Goal: Task Accomplishment & Management: Manage account settings

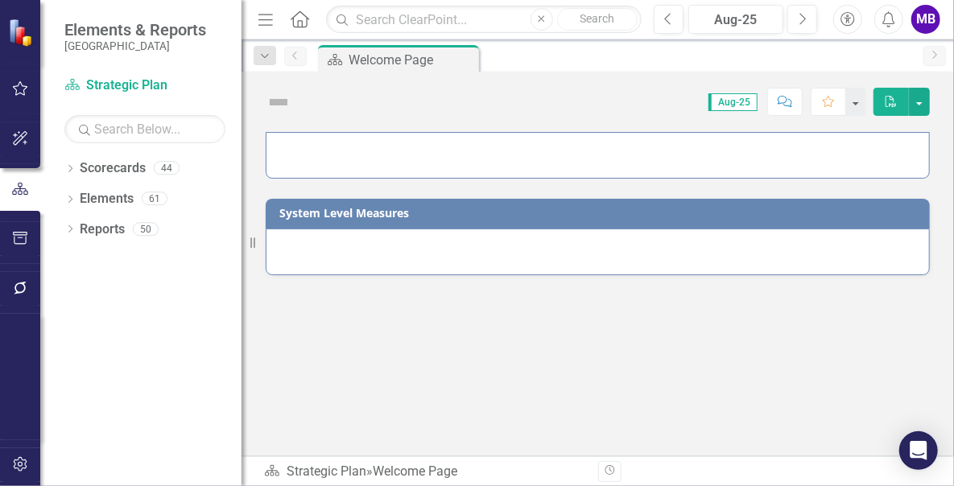
click at [17, 478] on button "button" at bounding box center [20, 466] width 36 height 34
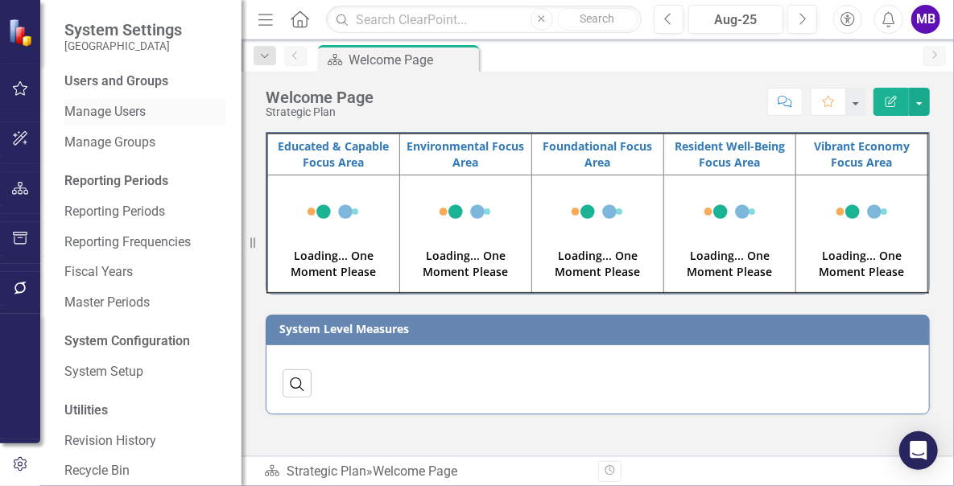
click at [107, 114] on link "Manage Users" at bounding box center [144, 112] width 161 height 19
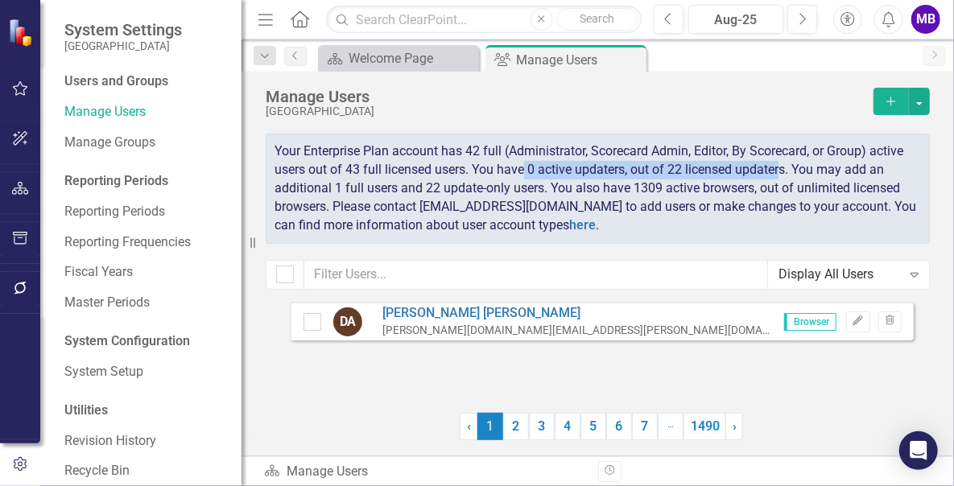
drag, startPoint x: 785, startPoint y: 167, endPoint x: 524, endPoint y: 163, distance: 261.0
click at [524, 163] on span "Your Enterprise Plan account has 42 full (Administrator, Scorecard Admin, Edito…" at bounding box center [596, 187] width 642 height 89
drag, startPoint x: 524, startPoint y: 163, endPoint x: 515, endPoint y: 191, distance: 29.8
click at [516, 187] on span "Your Enterprise Plan account has 42 full (Administrator, Scorecard Admin, Edito…" at bounding box center [596, 187] width 642 height 89
drag, startPoint x: 482, startPoint y: 150, endPoint x: 465, endPoint y: 147, distance: 18.0
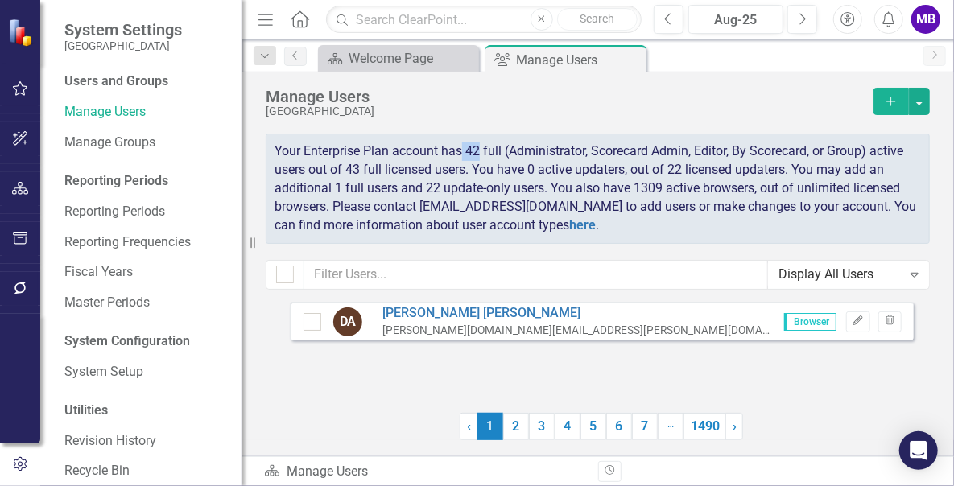
click at [465, 147] on span "Your Enterprise Plan account has 42 full (Administrator, Scorecard Admin, Edito…" at bounding box center [596, 187] width 642 height 89
click at [656, 167] on span "Your Enterprise Plan account has 42 full (Administrator, Scorecard Admin, Edito…" at bounding box center [596, 187] width 642 height 89
